Goal: Task Accomplishment & Management: Use online tool/utility

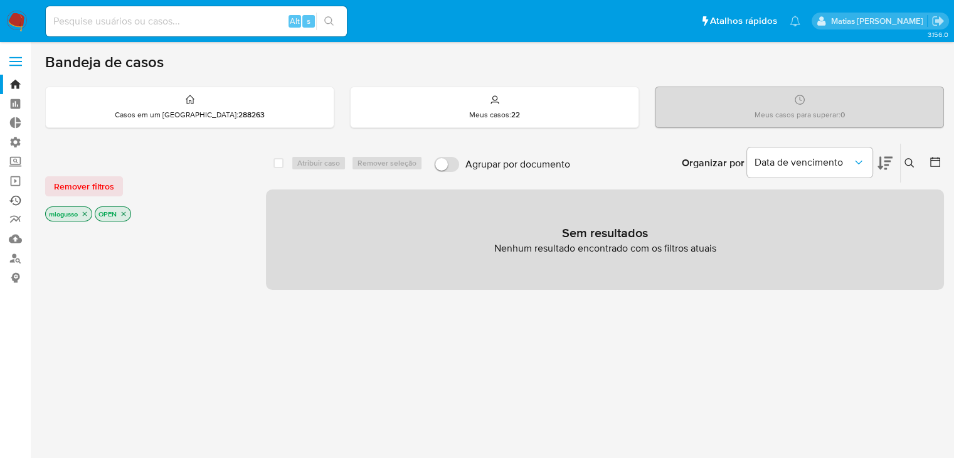
click at [17, 191] on link "Ejecuções automáticas" at bounding box center [74, 200] width 149 height 19
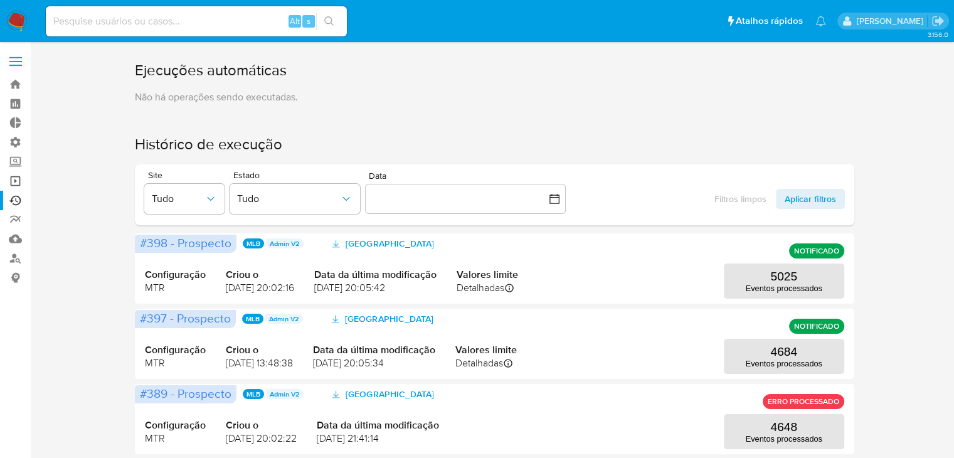
click at [13, 186] on link "Operações em massa" at bounding box center [74, 180] width 149 height 19
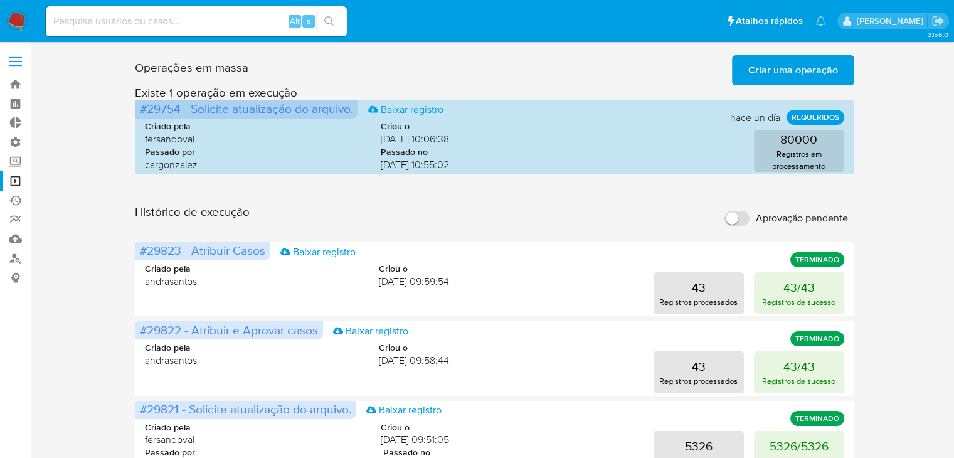
click at [838, 80] on button "Criar uma operação" at bounding box center [793, 70] width 122 height 30
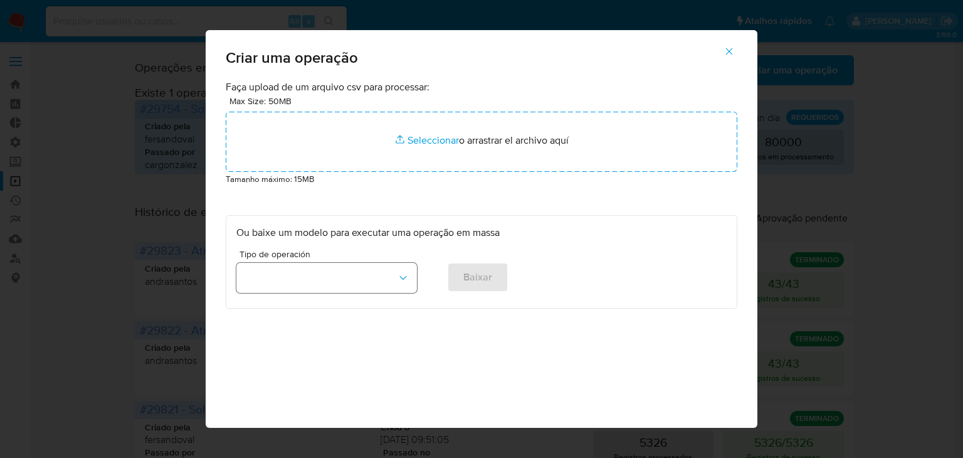
click at [397, 273] on icon "button" at bounding box center [403, 278] width 13 height 13
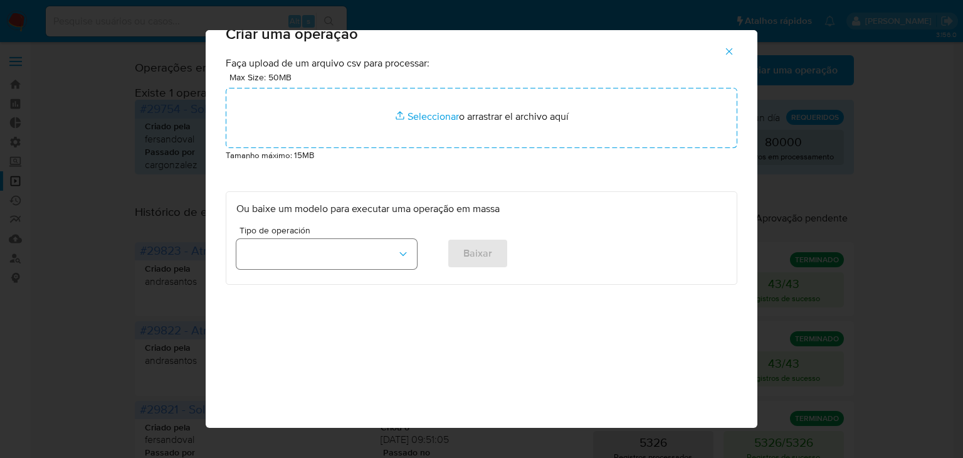
click at [403, 255] on icon "button" at bounding box center [403, 254] width 13 height 13
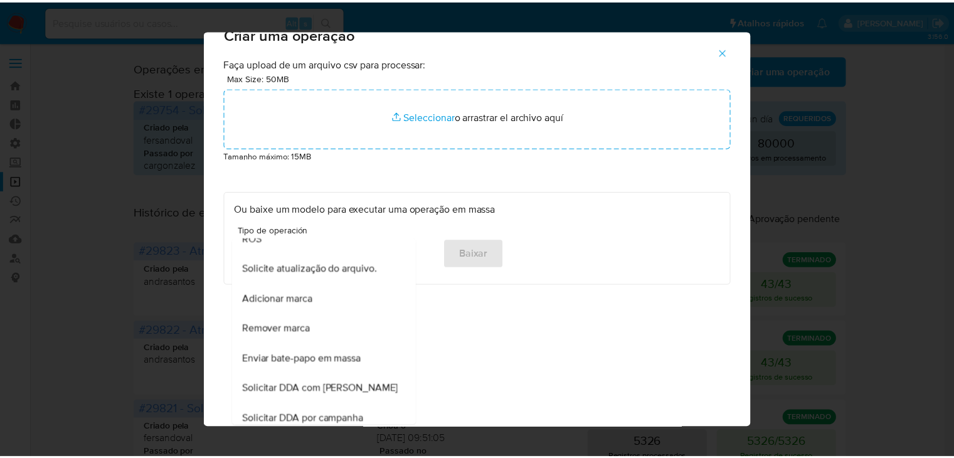
scroll to position [785, 0]
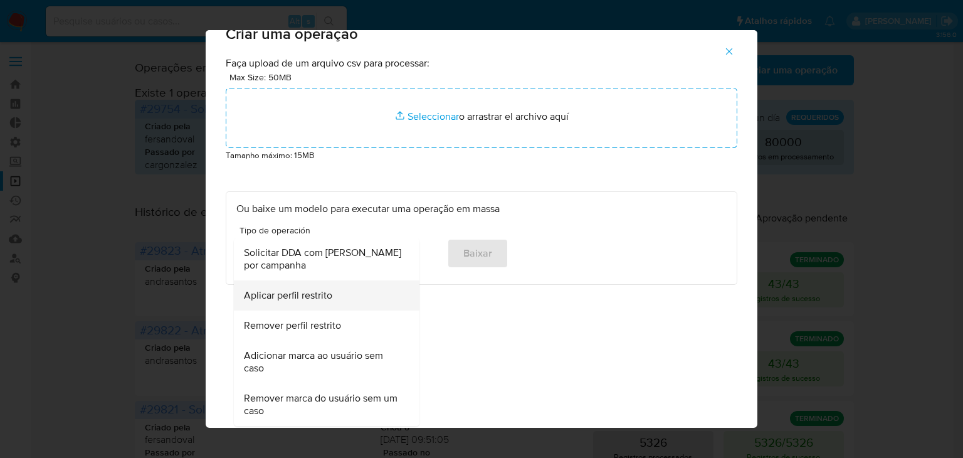
click at [329, 300] on div "Aplicar perfil restrito" at bounding box center [323, 295] width 158 height 30
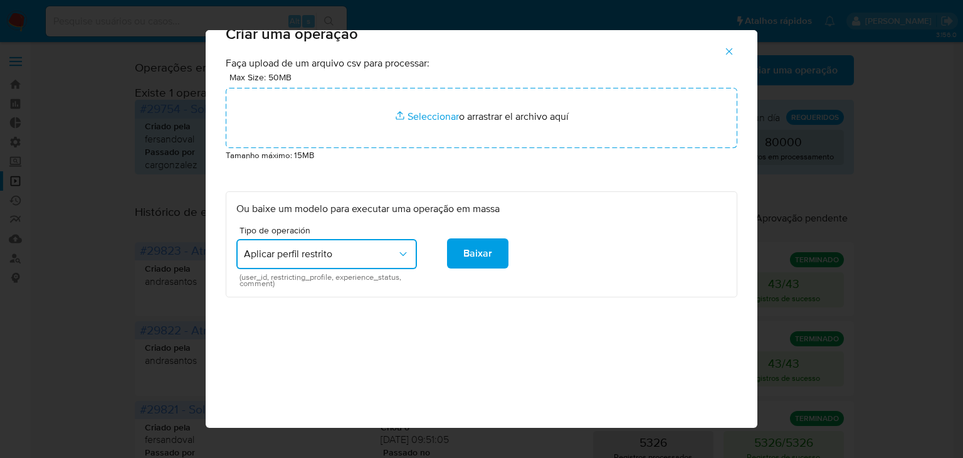
click at [734, 51] on icon "button" at bounding box center [729, 51] width 11 height 11
